Goal: Navigation & Orientation: Find specific page/section

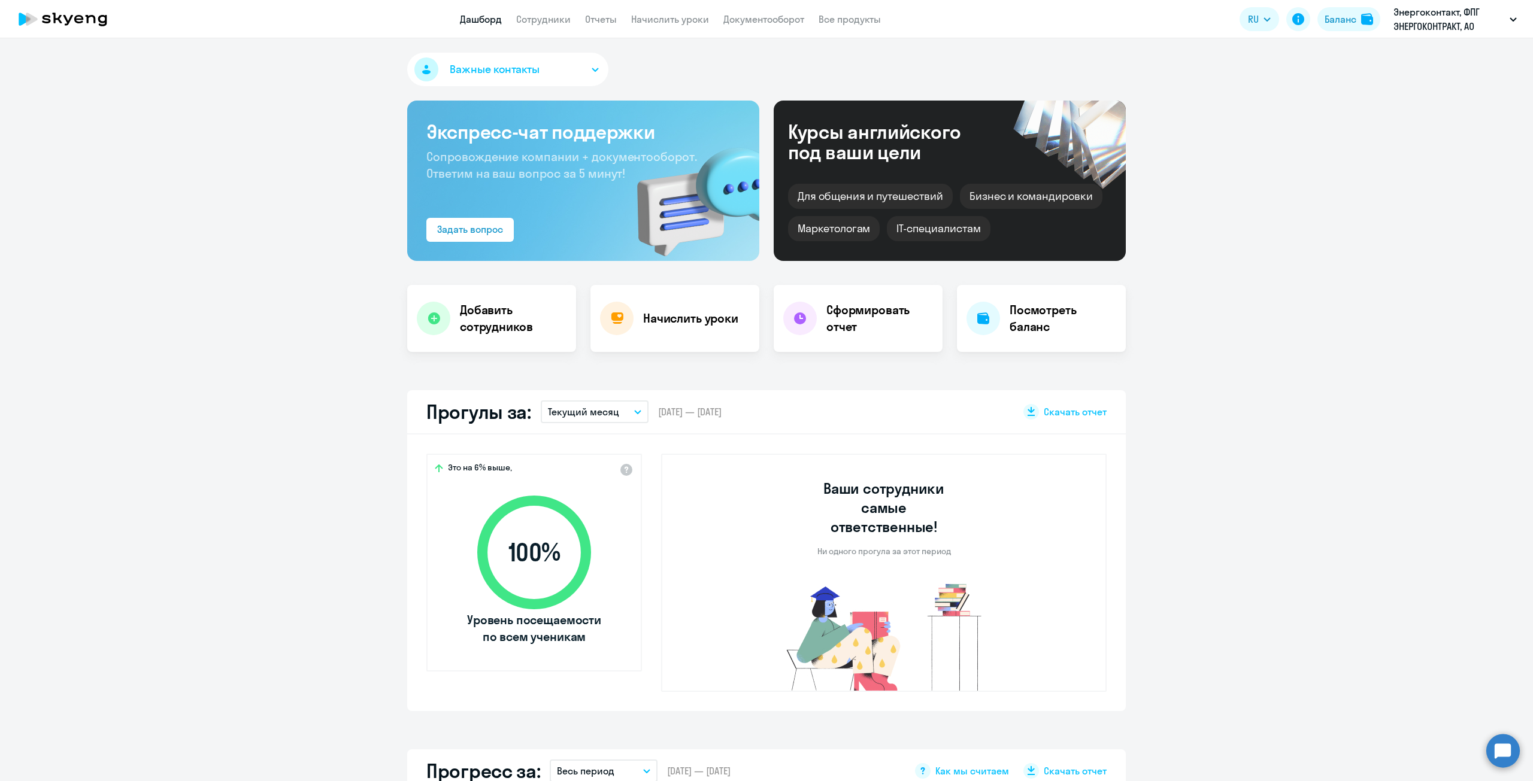
select select "30"
click at [552, 23] on link "Сотрудники" at bounding box center [543, 19] width 54 height 12
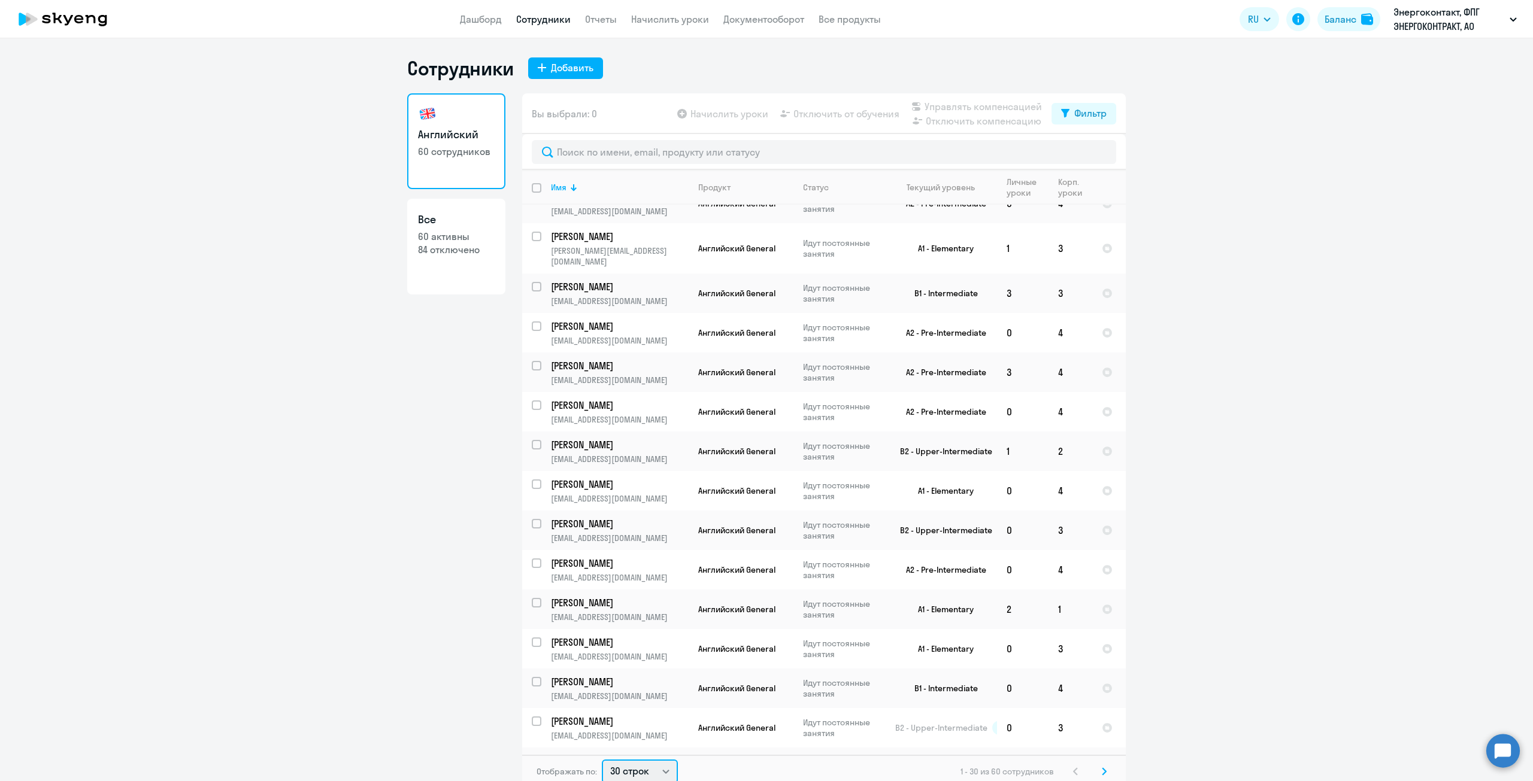
scroll to position [2, 0]
click at [645, 766] on select "30 строк 50 строк 100 строк" at bounding box center [640, 769] width 76 height 24
select select "100"
click at [602, 757] on select "30 строк 50 строк 100 строк" at bounding box center [640, 769] width 76 height 24
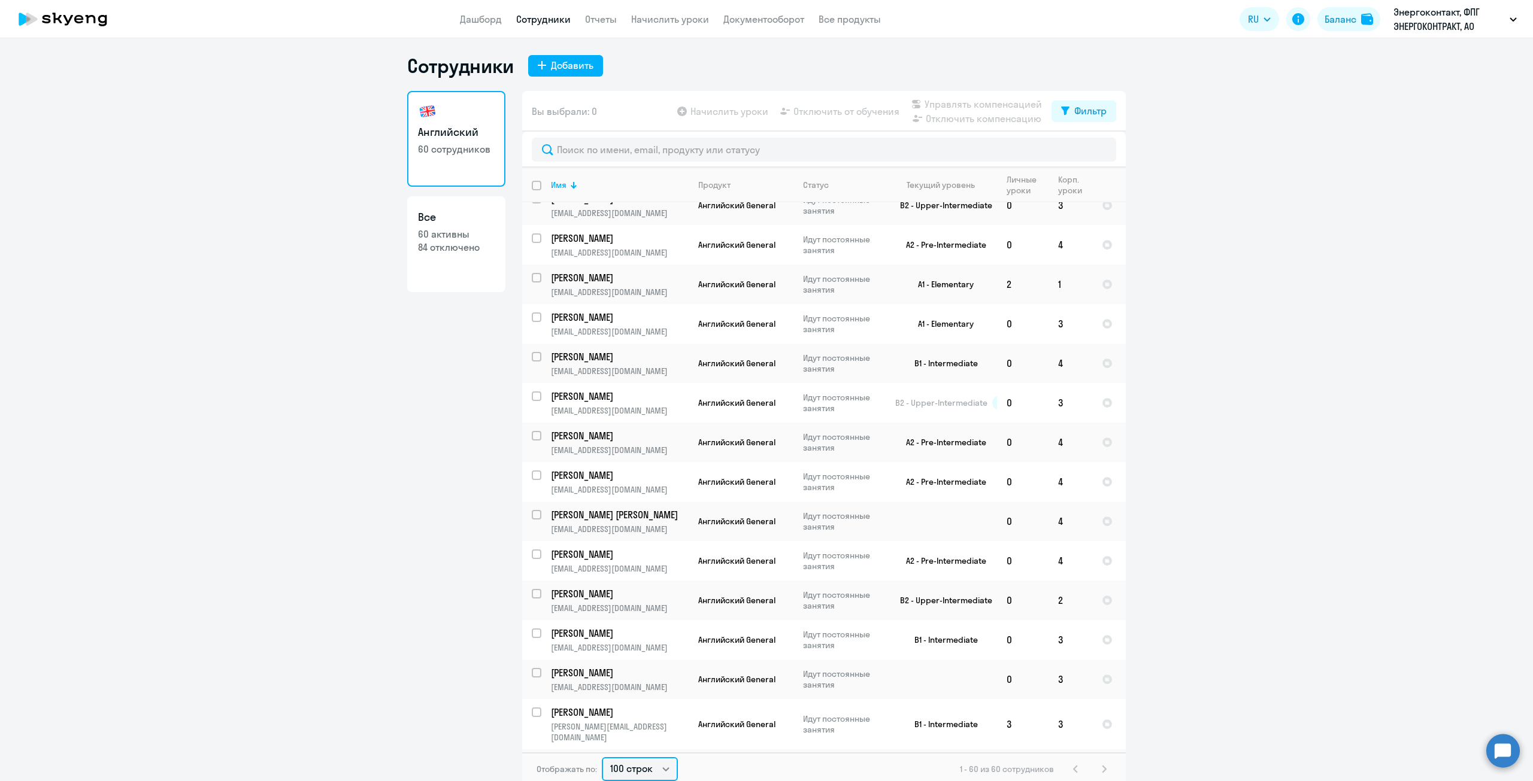
scroll to position [0, 0]
click at [485, 13] on link "Дашборд" at bounding box center [481, 19] width 42 height 12
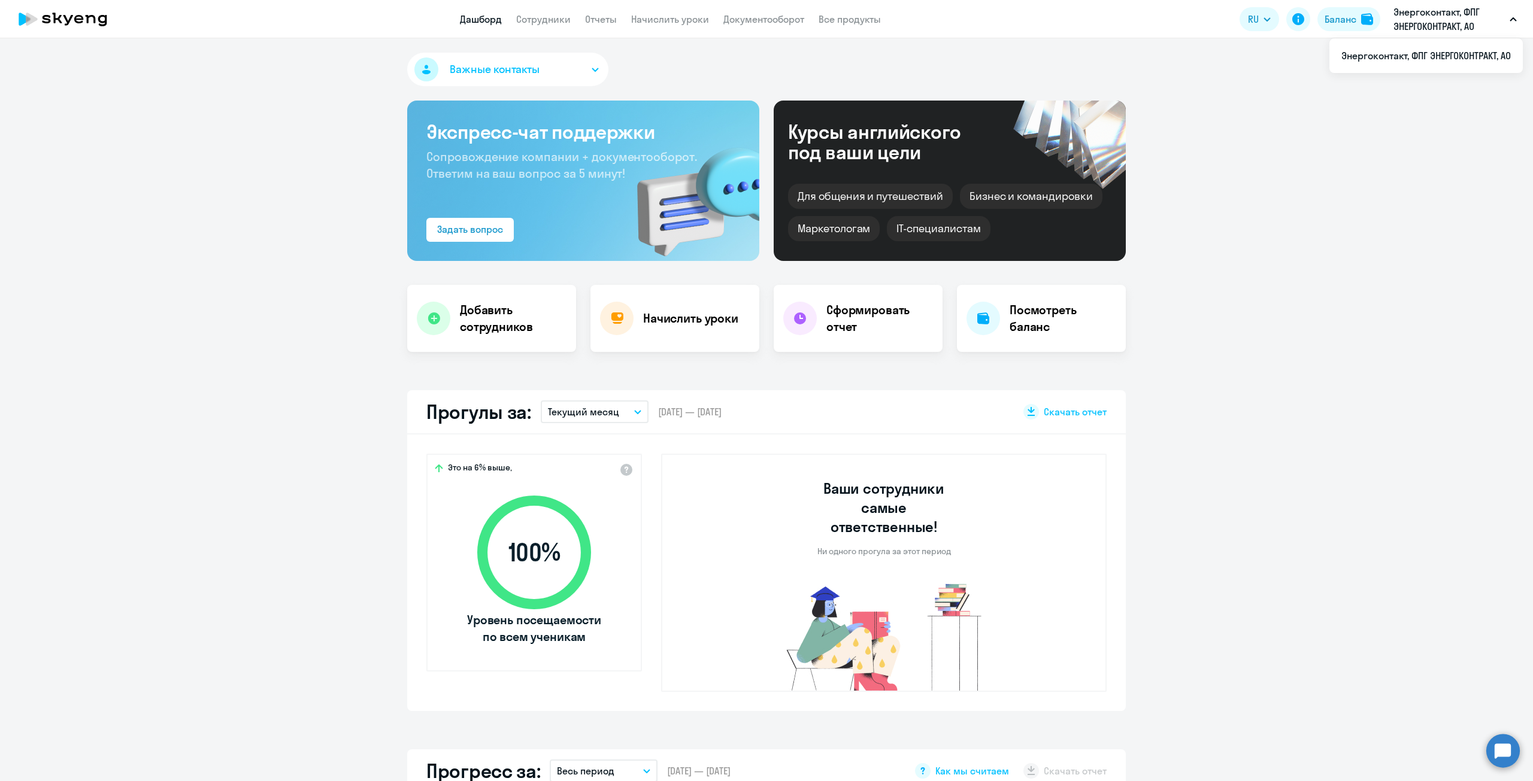
select select "30"
